Goal: Task Accomplishment & Management: Use online tool/utility

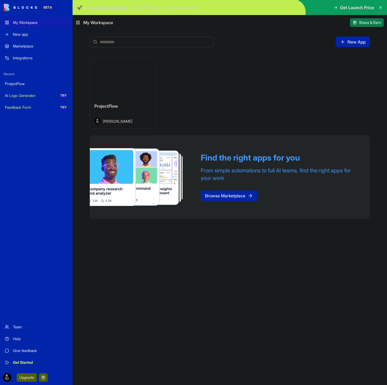
click at [121, 75] on button "Launch" at bounding box center [122, 78] width 40 height 11
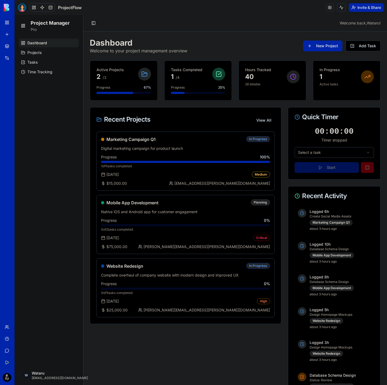
click at [195, 71] on p "Tasks Completed" at bounding box center [186, 69] width 31 height 5
click at [190, 71] on p "Tasks Completed" at bounding box center [186, 69] width 31 height 5
click at [217, 73] on icon at bounding box center [219, 74] width 6 height 6
click at [179, 86] on span "Progress" at bounding box center [178, 87] width 14 height 4
click at [174, 94] on div "Tasks Completed 1 / 4 Progress 25 %" at bounding box center [197, 81] width 67 height 40
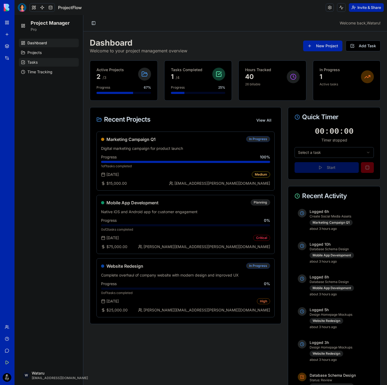
click at [42, 65] on link "Tasks" at bounding box center [49, 62] width 60 height 9
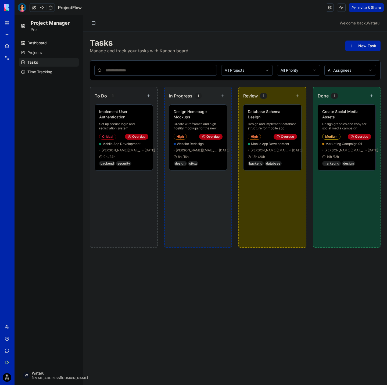
click at [20, 24] on div "My Workspace" at bounding box center [16, 22] width 7 height 5
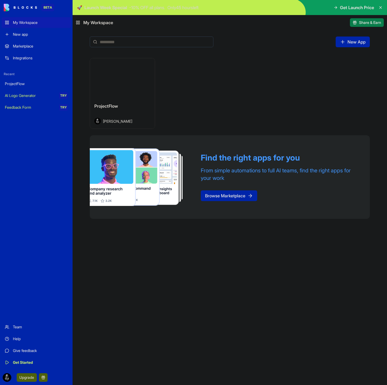
click at [21, 86] on div "ProjectFlow" at bounding box center [36, 83] width 63 height 5
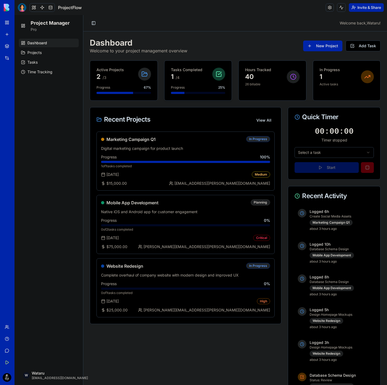
click at [190, 80] on div "1 / 4" at bounding box center [186, 77] width 31 height 9
click at [333, 81] on div "1" at bounding box center [329, 77] width 20 height 9
click at [20, 34] on div "New app" at bounding box center [16, 34] width 7 height 5
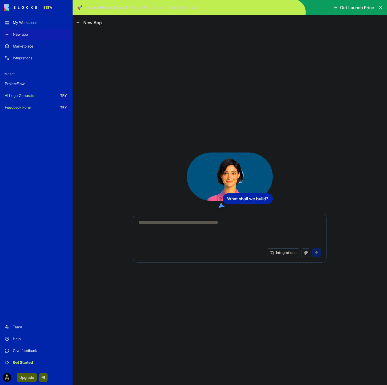
click at [20, 57] on div "Integrations" at bounding box center [40, 57] width 55 height 5
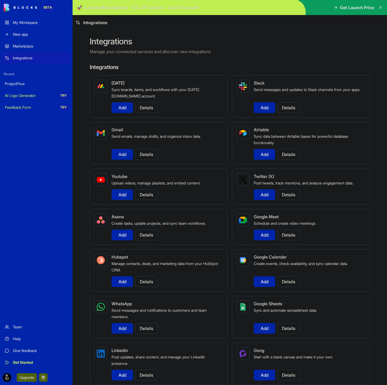
click at [18, 46] on div "Marketplace" at bounding box center [40, 46] width 55 height 5
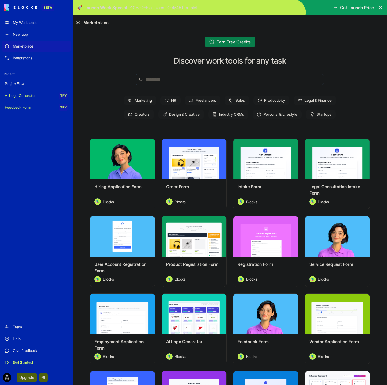
click at [16, 47] on div "Marketplace" at bounding box center [40, 46] width 55 height 5
click at [20, 85] on div "ProjectFlow" at bounding box center [36, 83] width 63 height 5
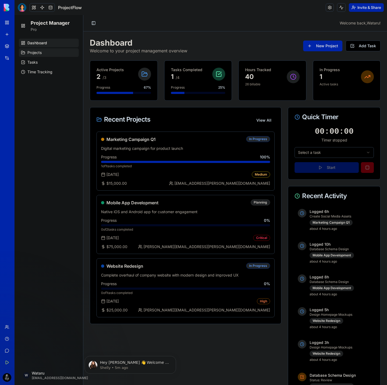
click at [33, 55] on span "Projects" at bounding box center [34, 52] width 14 height 5
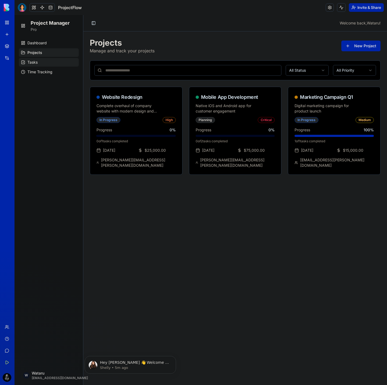
click at [34, 60] on span "Tasks" at bounding box center [32, 62] width 10 height 5
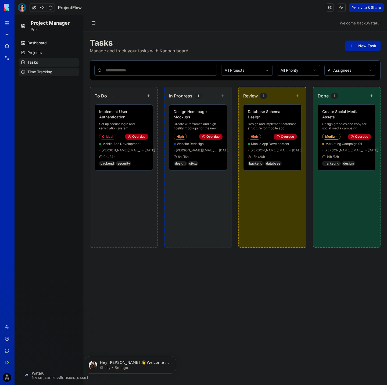
click at [40, 71] on span "Time Tracking" at bounding box center [39, 71] width 25 height 5
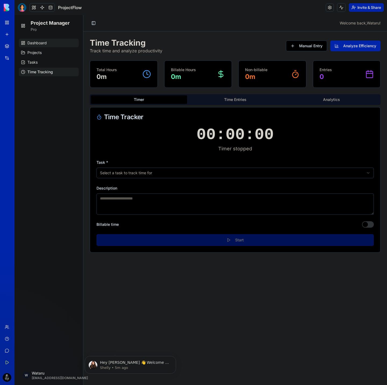
click at [38, 42] on span "Dashboard" at bounding box center [36, 42] width 19 height 5
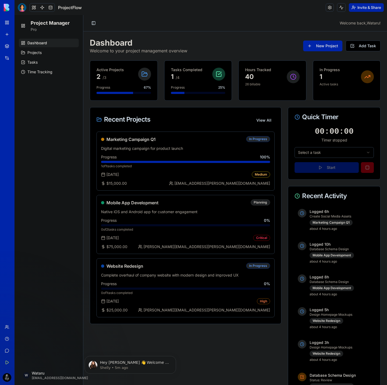
click at [38, 24] on h2 "Project Manager" at bounding box center [50, 23] width 39 height 8
click at [20, 32] on div "New app" at bounding box center [16, 34] width 7 height 5
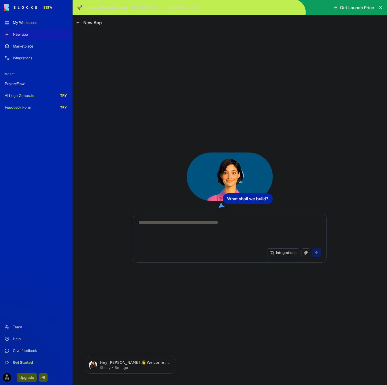
click at [156, 221] on textarea at bounding box center [230, 233] width 182 height 26
click at [196, 225] on textarea at bounding box center [230, 233] width 182 height 26
click at [169, 225] on textarea at bounding box center [230, 233] width 182 height 26
paste textarea "**********"
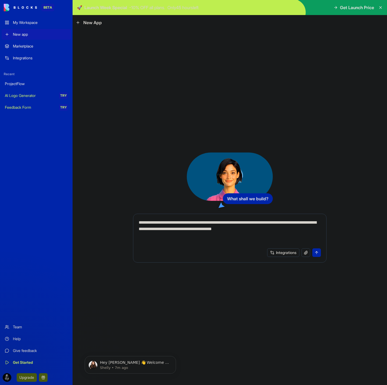
type textarea "**********"
click at [282, 253] on button "Integrations" at bounding box center [283, 253] width 32 height 9
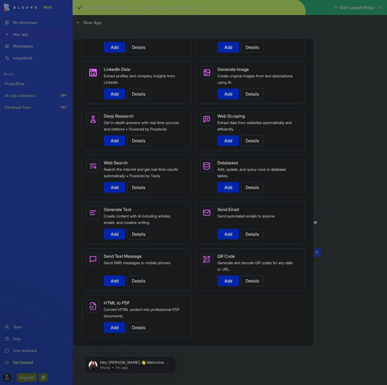
scroll to position [767, 0]
click at [339, 227] on div at bounding box center [193, 192] width 387 height 385
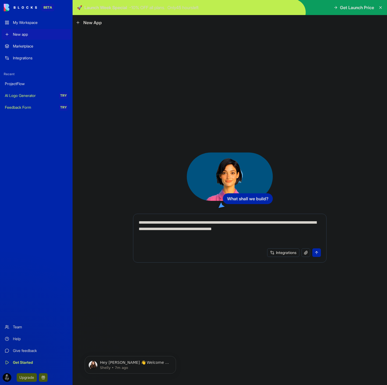
click at [318, 249] on button "submit" at bounding box center [316, 253] width 9 height 9
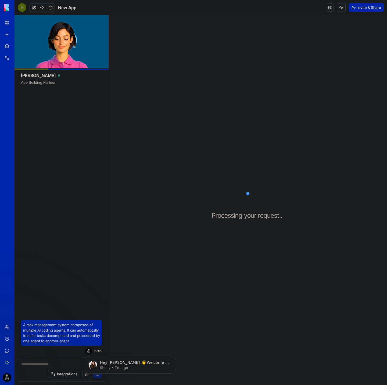
click at [99, 218] on div "A task management system composed of multiple AI coding agents. It can automati…" at bounding box center [62, 223] width 94 height 268
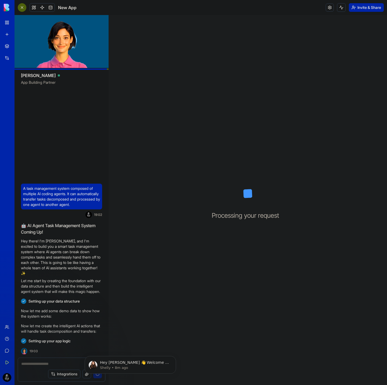
click at [8, 4] on img at bounding box center [20, 8] width 33 height 8
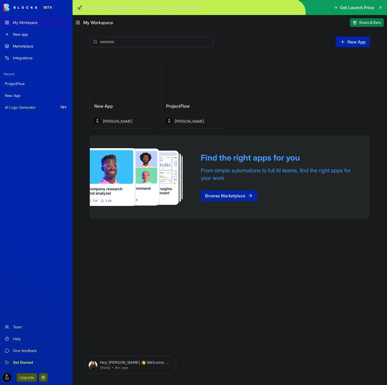
click at [18, 82] on div "ProjectFlow" at bounding box center [36, 83] width 63 height 5
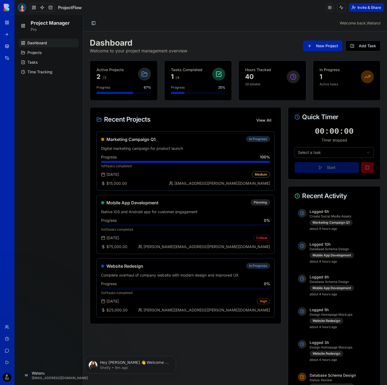
click at [71, 7] on span "ProjectFlow" at bounding box center [70, 7] width 24 height 6
click at [79, 7] on span "ProjectFlow" at bounding box center [70, 7] width 24 height 6
click at [64, 7] on span "ProjectFlow" at bounding box center [70, 7] width 24 height 6
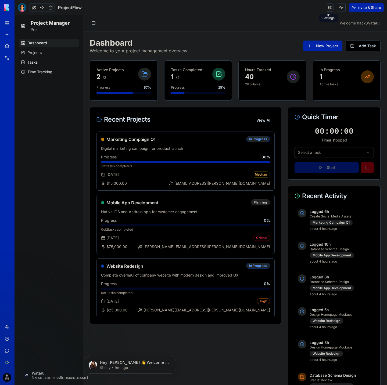
click at [328, 7] on link at bounding box center [330, 7] width 8 height 8
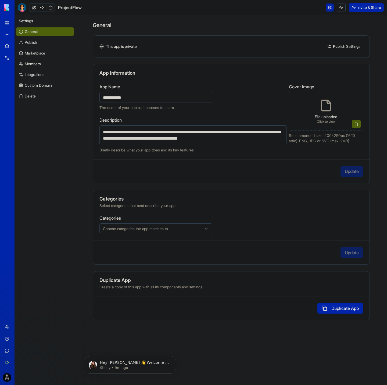
click at [36, 38] on link "Publish" at bounding box center [45, 42] width 58 height 9
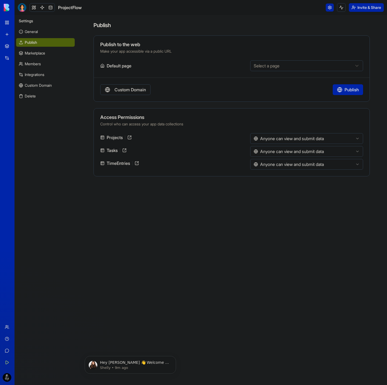
click at [33, 50] on link "Marketplace" at bounding box center [45, 53] width 59 height 9
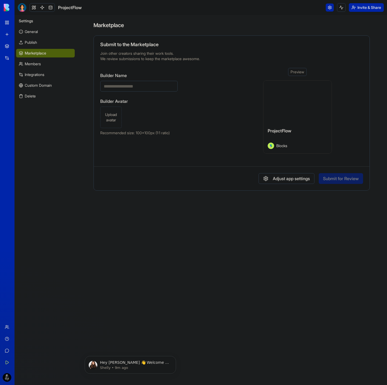
click at [33, 64] on link "Members" at bounding box center [45, 64] width 59 height 9
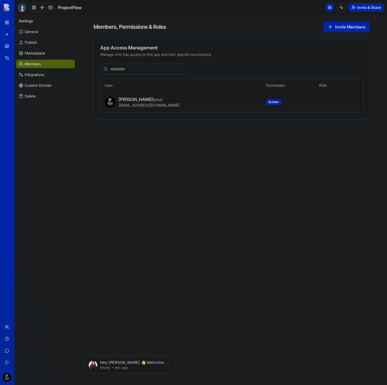
click at [34, 71] on link "Integrations" at bounding box center [45, 74] width 59 height 9
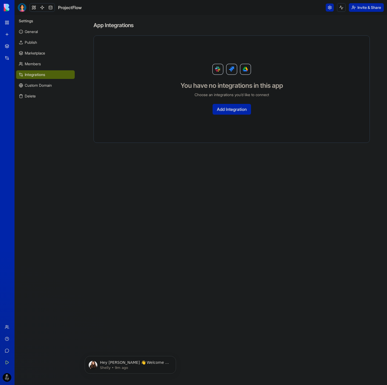
click at [10, 14] on div "BETA" at bounding box center [7, 7] width 11 height 15
click at [16, 23] on div "My Workspace" at bounding box center [16, 22] width 7 height 5
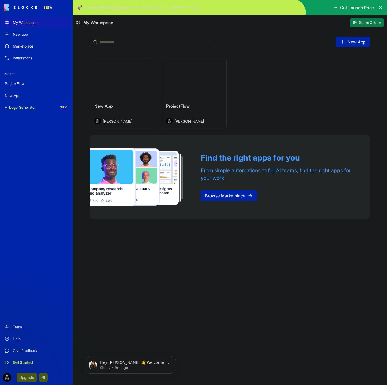
click at [110, 99] on div "New App [PERSON_NAME]" at bounding box center [122, 114] width 65 height 30
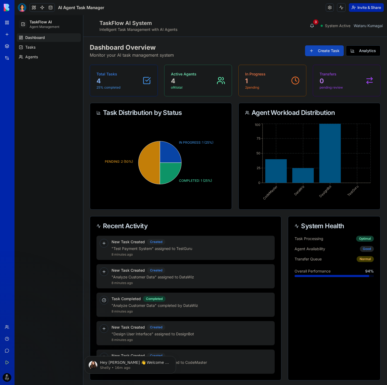
scroll to position [2, 0]
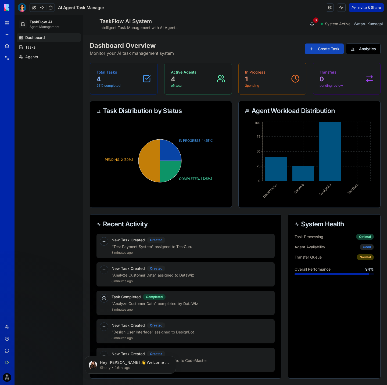
click at [203, 85] on div "Active Agents 4 of 4 total" at bounding box center [198, 79] width 55 height 18
click at [134, 71] on div "Total Tasks 4 25 % completed" at bounding box center [123, 79] width 55 height 18
click at [32, 55] on span "Agents" at bounding box center [31, 56] width 13 height 5
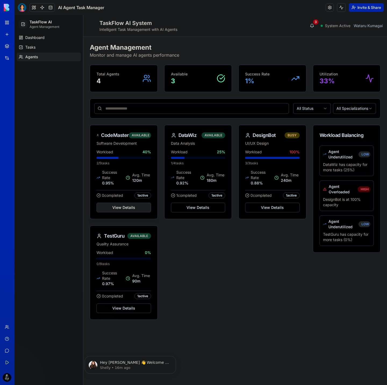
click at [129, 207] on button "View Details" at bounding box center [123, 208] width 55 height 10
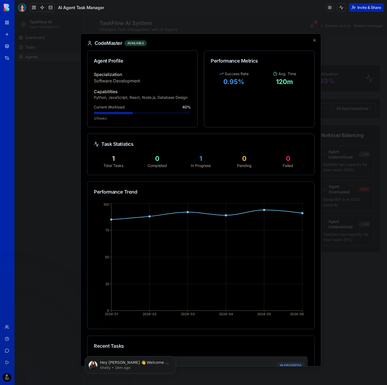
click at [311, 38] on div "CodeMaster AVAILABLE Agent Profile Specialization Software Development Capabili…" at bounding box center [200, 200] width 241 height 333
click at [312, 40] on icon "button" at bounding box center [314, 40] width 4 height 4
